Goal: Transaction & Acquisition: Download file/media

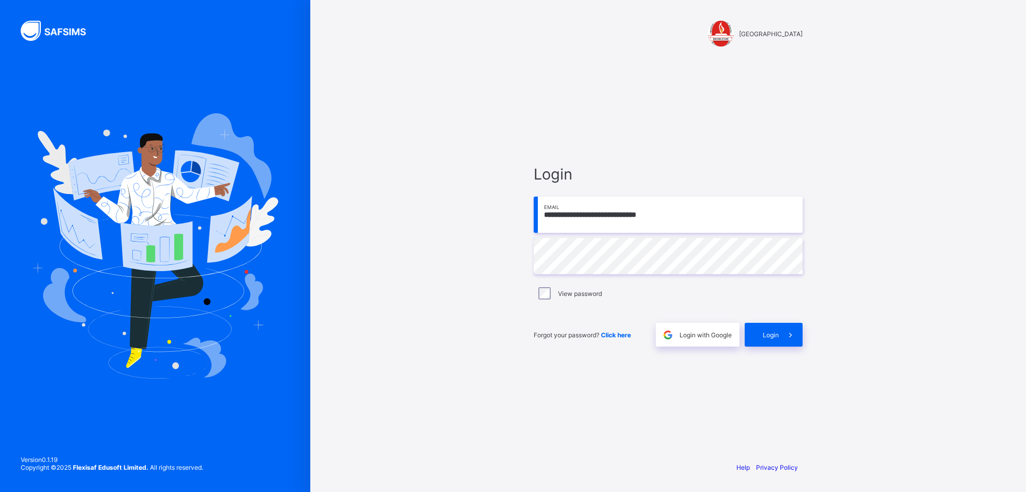
drag, startPoint x: 692, startPoint y: 219, endPoint x: 467, endPoint y: 213, distance: 225.5
click at [534, 213] on input "**********" at bounding box center [668, 215] width 269 height 36
type input "**********"
click at [769, 328] on div "Login" at bounding box center [774, 335] width 58 height 24
drag, startPoint x: 673, startPoint y: 216, endPoint x: 521, endPoint y: 203, distance: 152.1
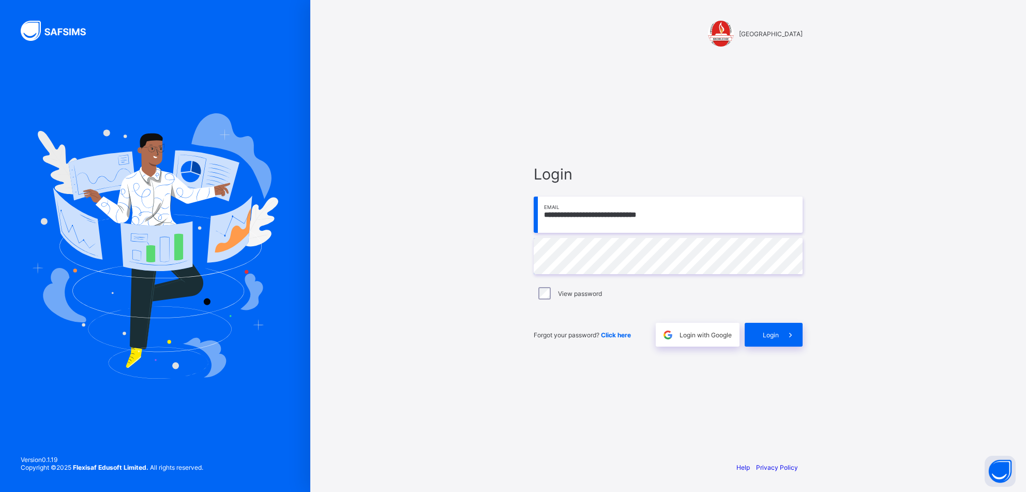
click at [534, 203] on input "**********" at bounding box center [668, 215] width 269 height 36
type input "**********"
click at [765, 339] on div "Login" at bounding box center [774, 335] width 58 height 24
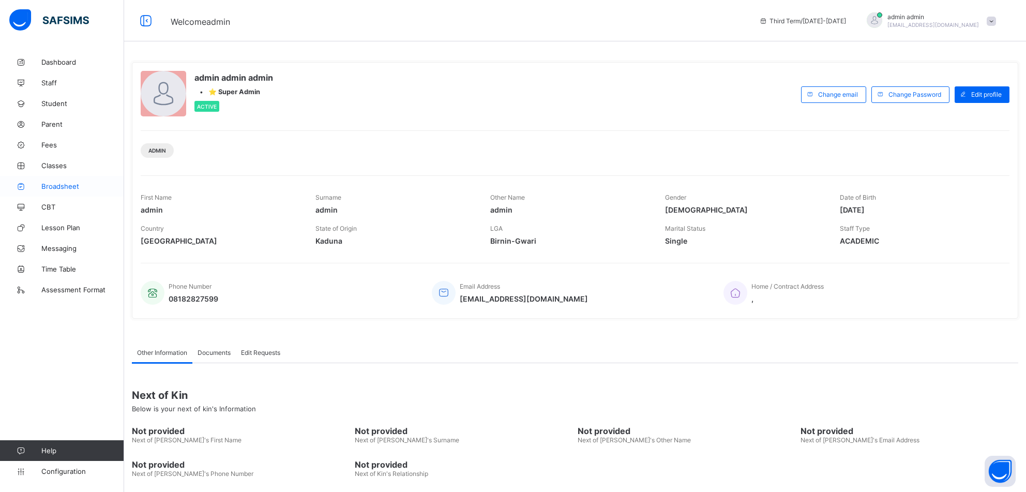
click at [56, 184] on span "Broadsheet" at bounding box center [82, 186] width 83 height 8
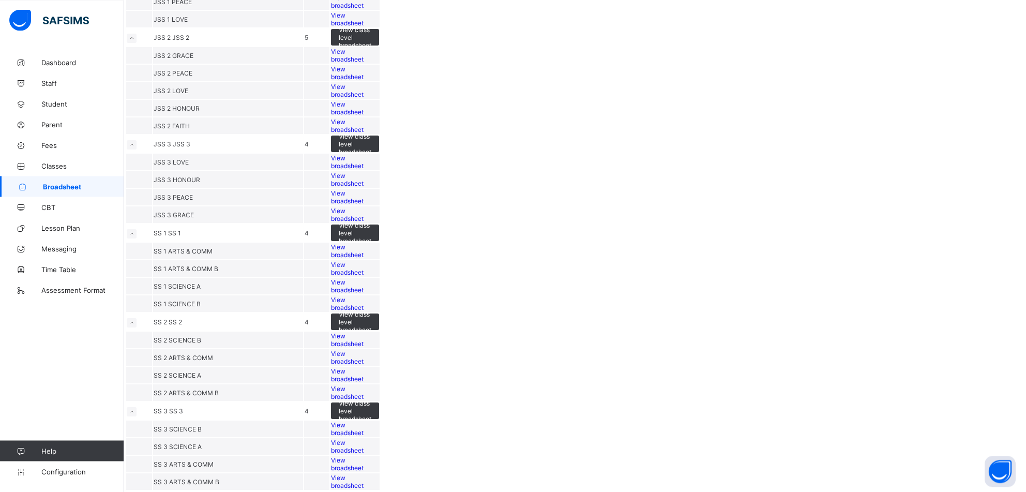
scroll to position [1348, 0]
click at [364, 332] on span "View broadsheet" at bounding box center [347, 340] width 33 height 16
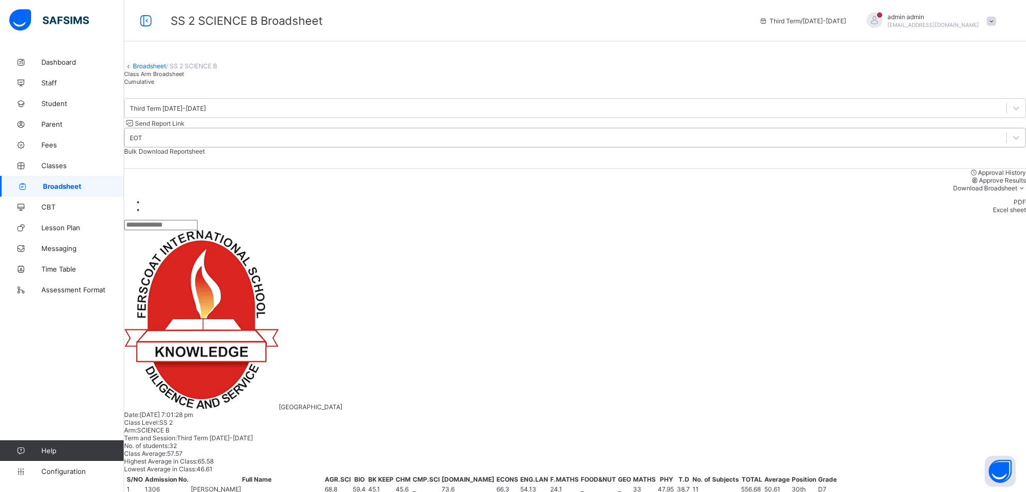
click at [142, 142] on div "EOT" at bounding box center [136, 138] width 12 height 8
click at [154, 85] on span "Cumulative" at bounding box center [139, 81] width 30 height 7
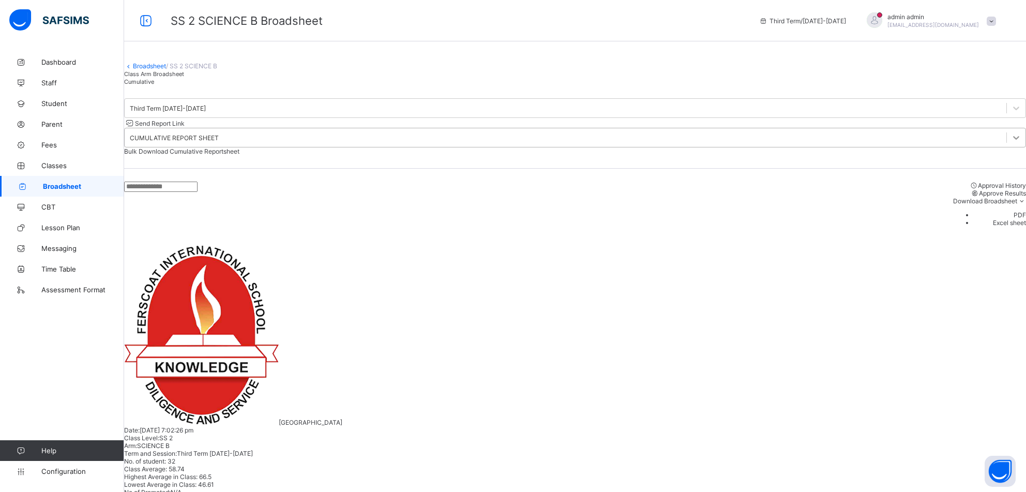
click at [1007, 147] on div at bounding box center [1016, 137] width 19 height 19
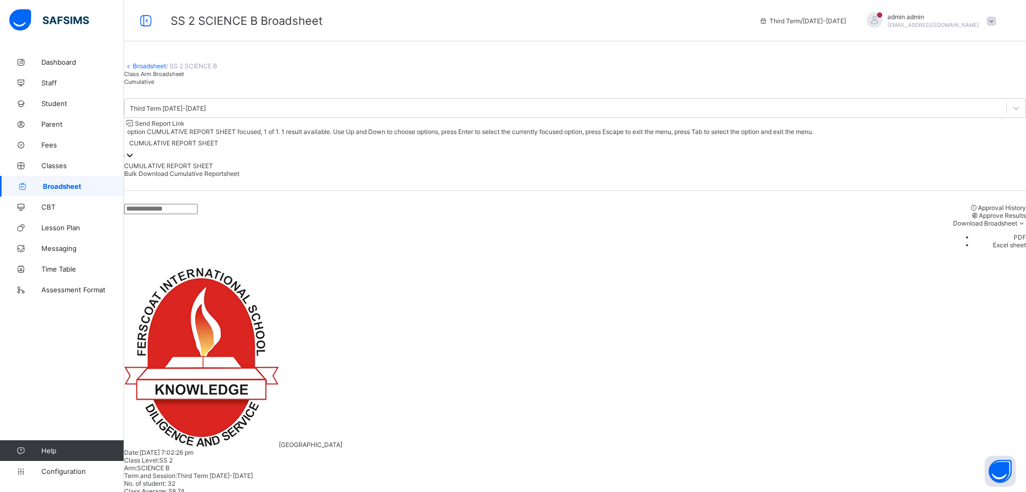
click at [135, 150] on div at bounding box center [130, 156] width 10 height 12
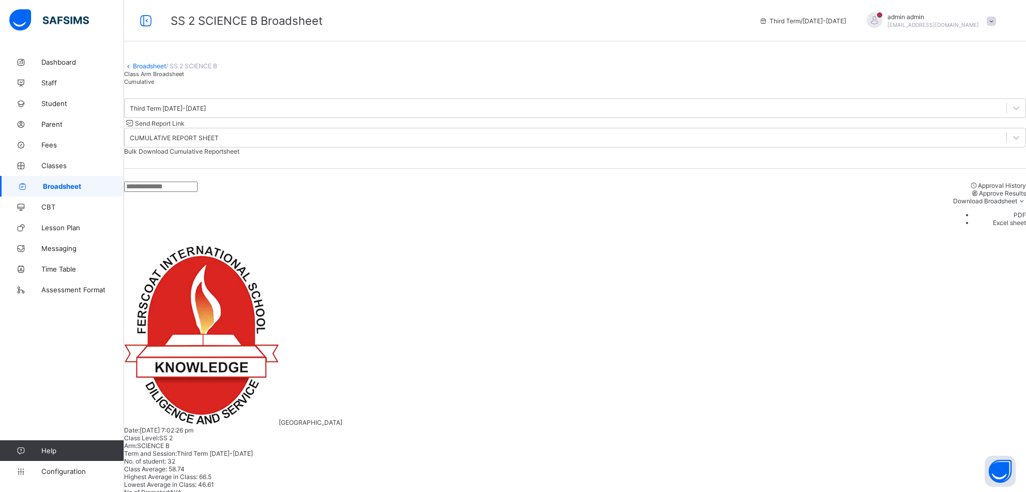
click at [239, 151] on span "Bulk Download Cumulative Reportsheet" at bounding box center [181, 151] width 115 height 8
click at [155, 70] on link "Broadsheet" at bounding box center [149, 66] width 33 height 8
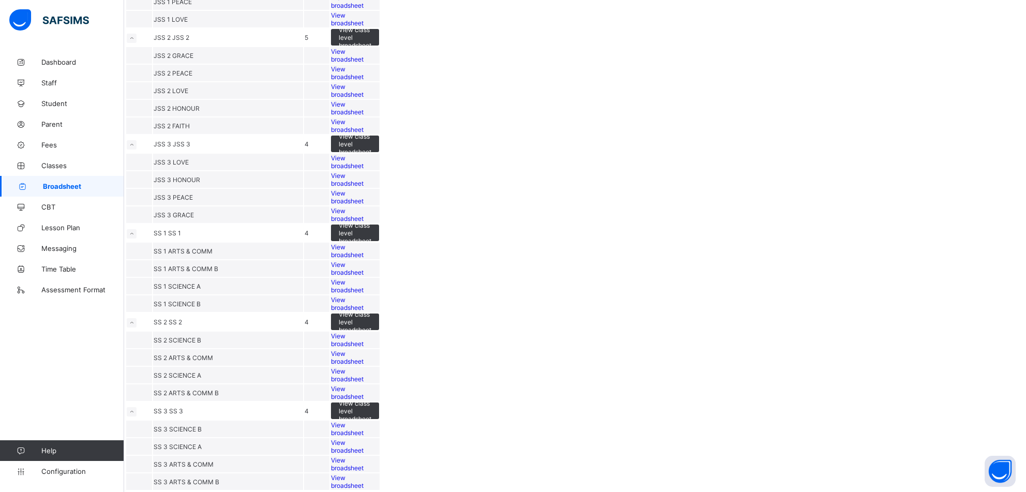
scroll to position [1348, 0]
click at [364, 350] on span "View broadsheet" at bounding box center [347, 358] width 33 height 16
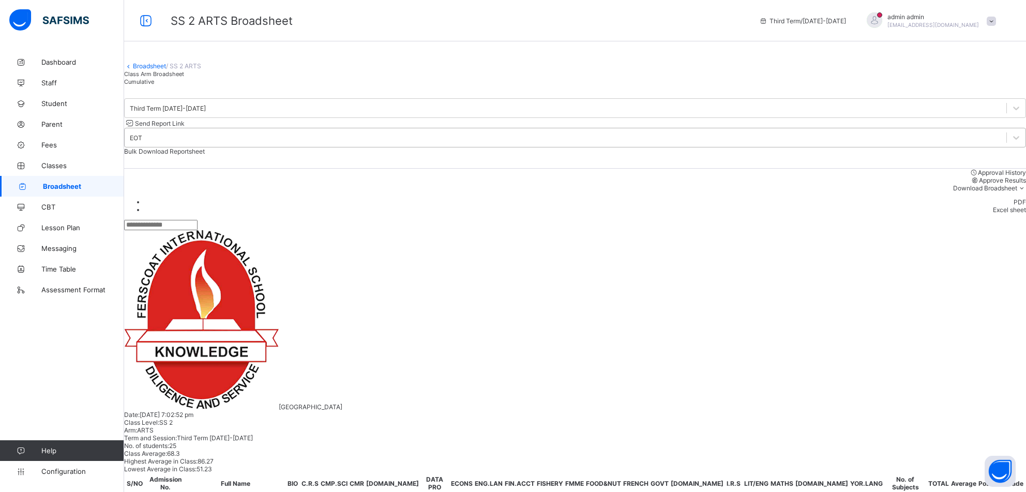
click at [142, 142] on div "EOT" at bounding box center [136, 138] width 12 height 8
click at [232, 85] on div "Cumulative" at bounding box center [575, 82] width 902 height 8
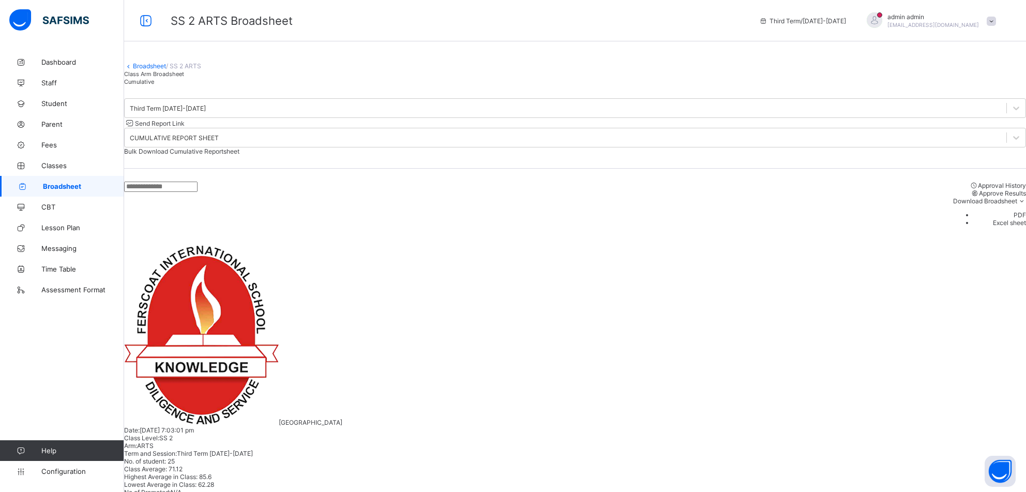
click at [239, 150] on span "Bulk Download Cumulative Reportsheet" at bounding box center [181, 151] width 115 height 8
click at [159, 62] on span at bounding box center [575, 57] width 902 height 10
click at [159, 70] on link "Broadsheet" at bounding box center [149, 66] width 33 height 8
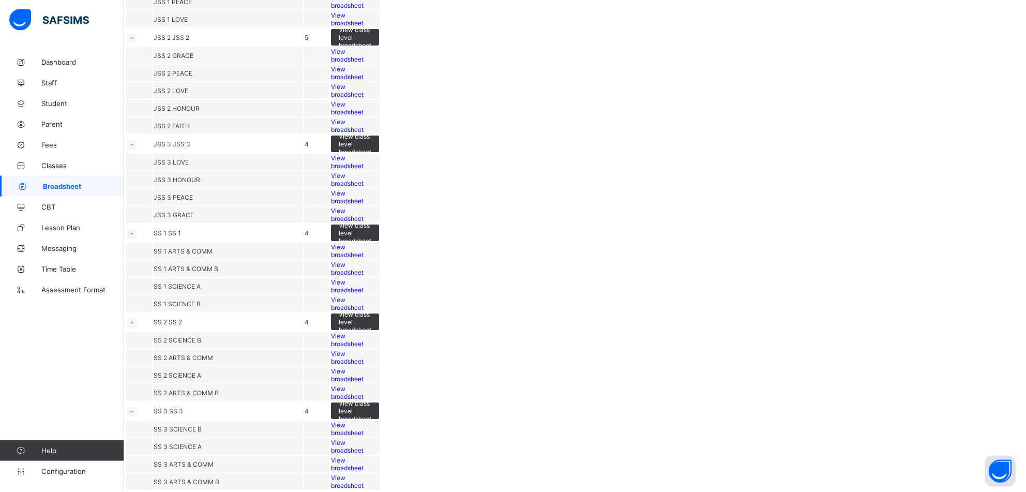
scroll to position [1348, 0]
click at [379, 367] on div "View broadsheet" at bounding box center [355, 375] width 48 height 16
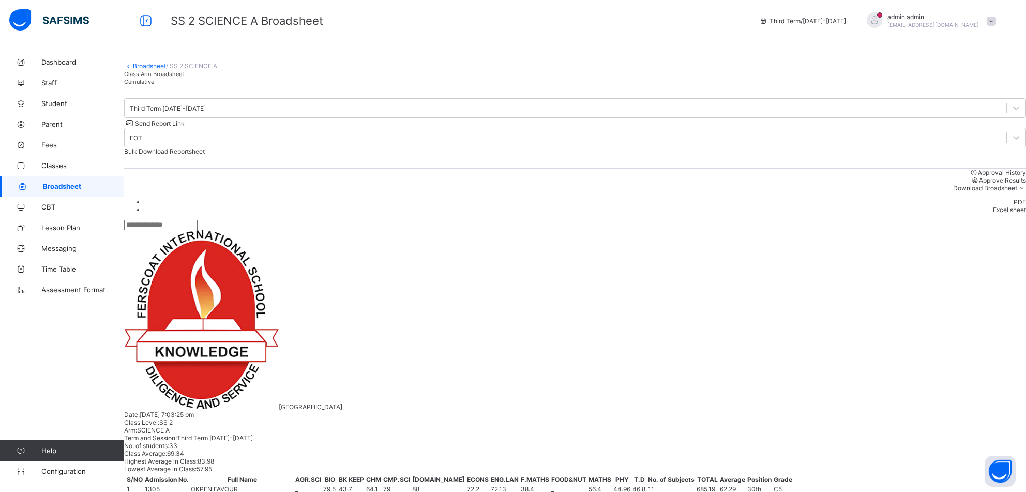
click at [154, 85] on span "Cumulative" at bounding box center [139, 81] width 30 height 7
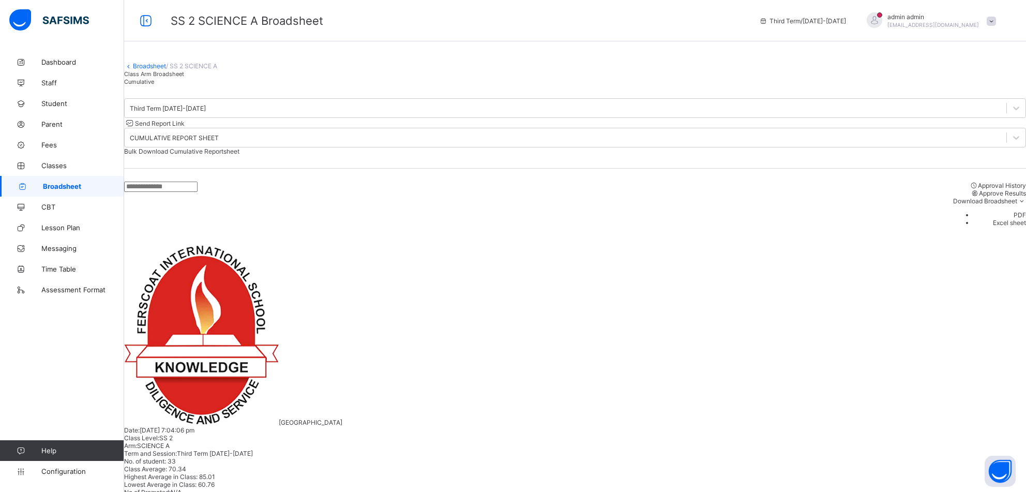
click at [239, 153] on span "Bulk Download Cumulative Reportsheet" at bounding box center [181, 151] width 115 height 8
click at [160, 70] on link "Broadsheet" at bounding box center [149, 66] width 33 height 8
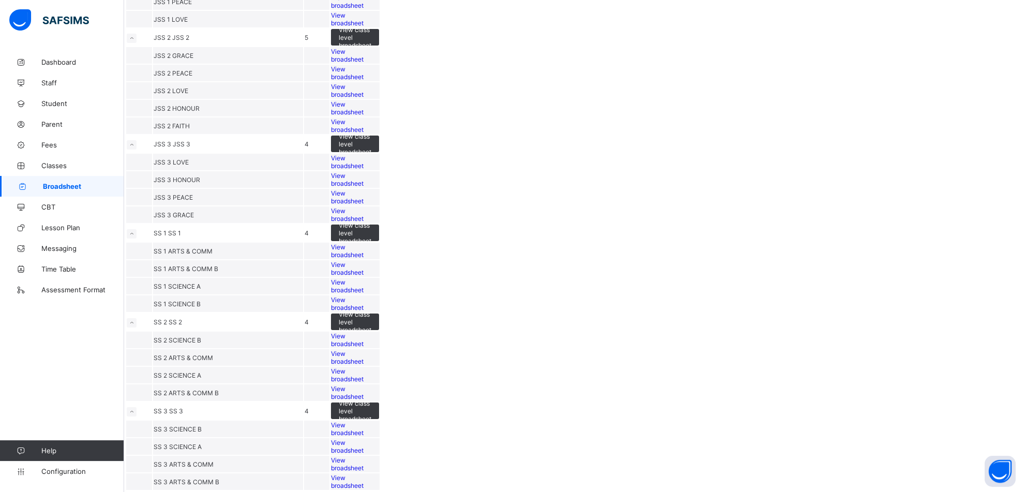
scroll to position [1348, 0]
click at [364, 385] on span "View broadsheet" at bounding box center [347, 393] width 33 height 16
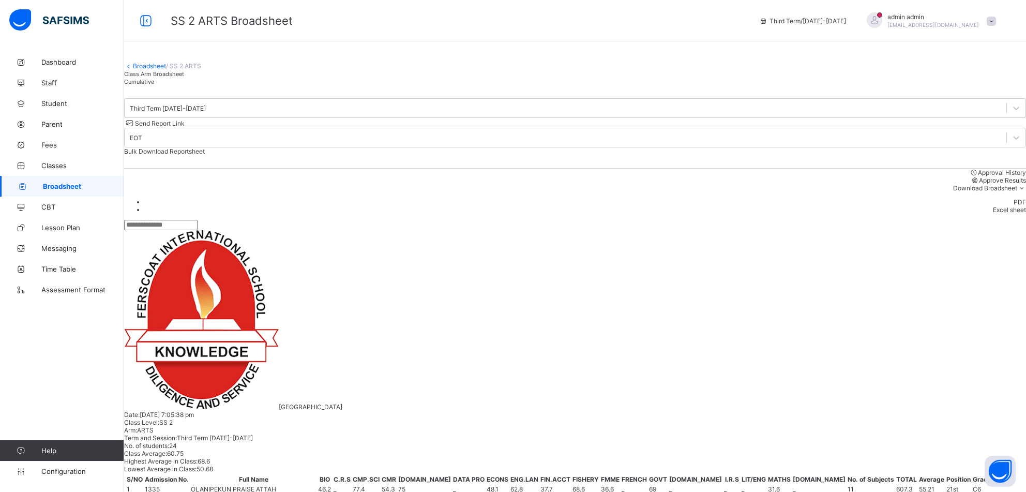
click at [154, 85] on span "Cumulative" at bounding box center [139, 81] width 30 height 7
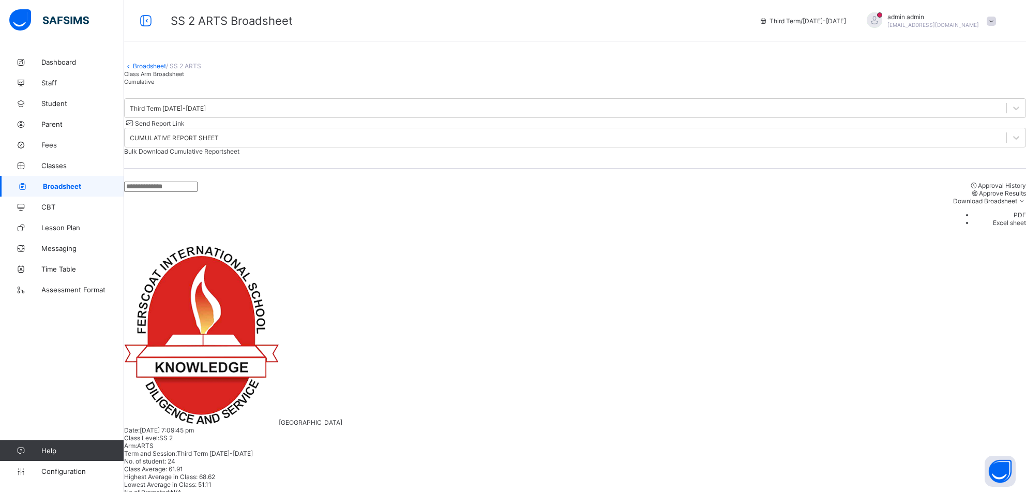
click at [239, 153] on span "Bulk Download Cumulative Reportsheet" at bounding box center [181, 151] width 115 height 8
